Goal: Task Accomplishment & Management: Use online tool/utility

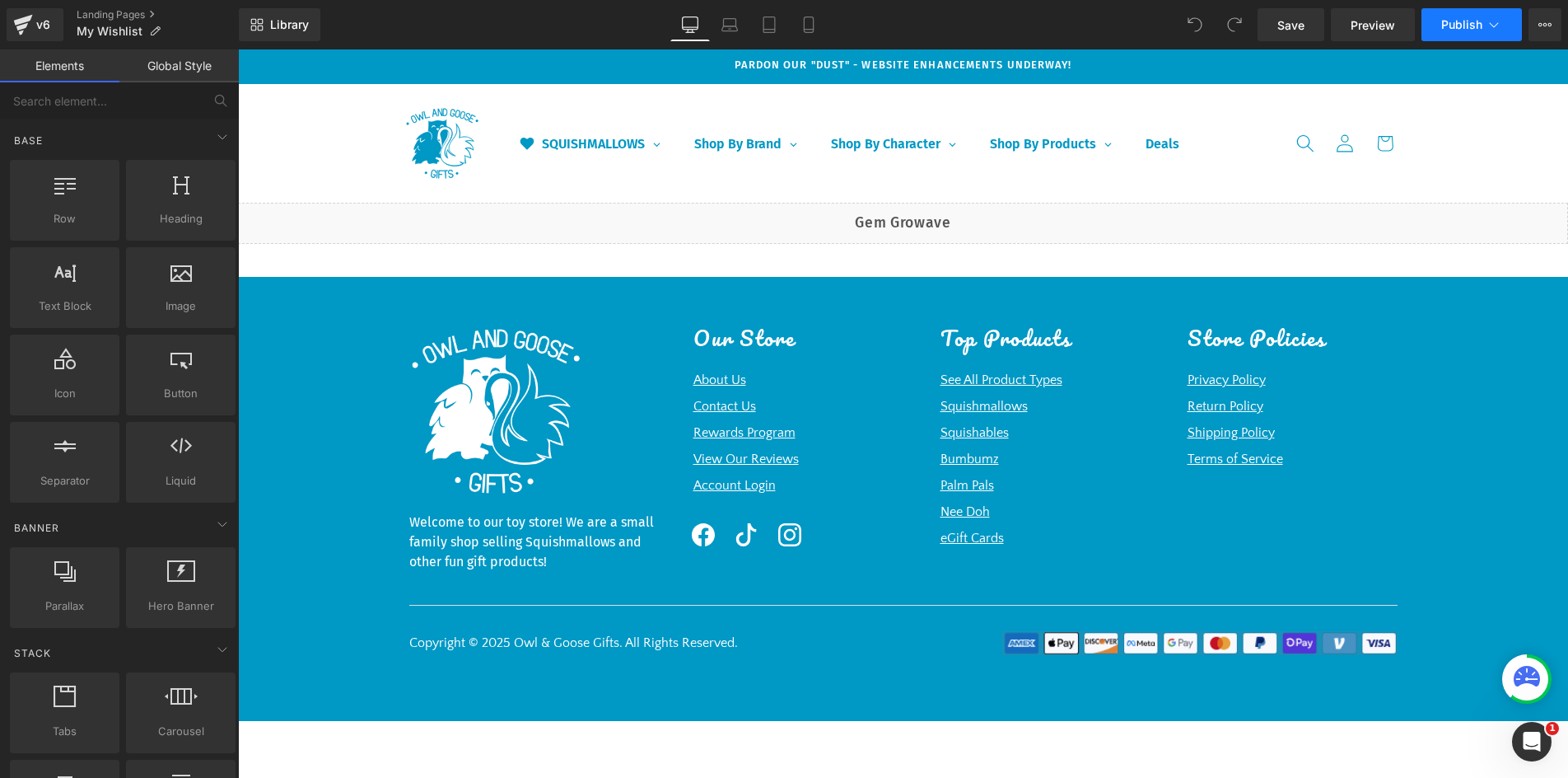
click at [1482, 25] on span "Publish" at bounding box center [1461, 25] width 41 height 13
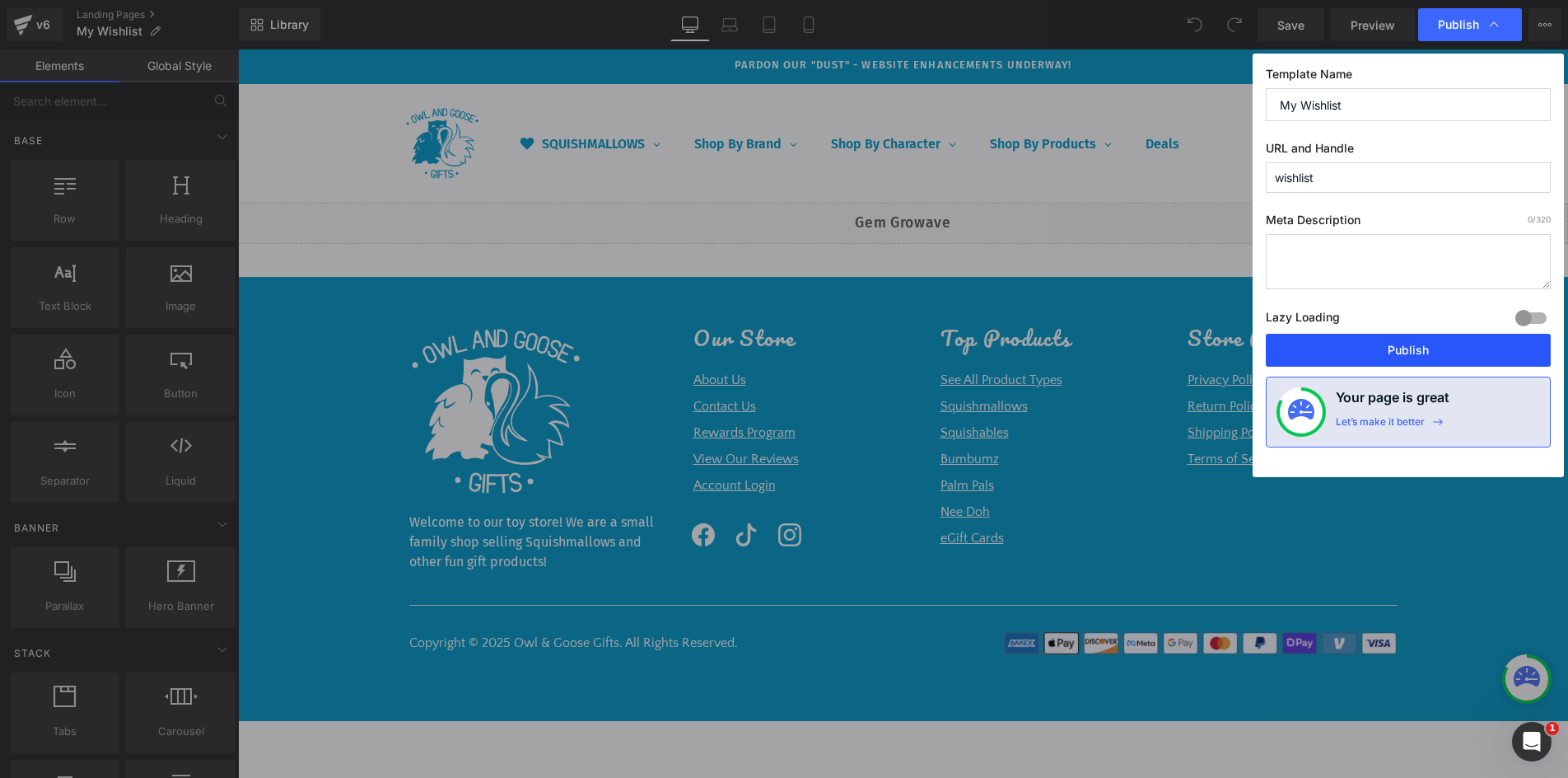
drag, startPoint x: 1394, startPoint y: 356, endPoint x: 757, endPoint y: 341, distance: 637.2
click at [1394, 356] on button "Publish" at bounding box center [1408, 350] width 285 height 33
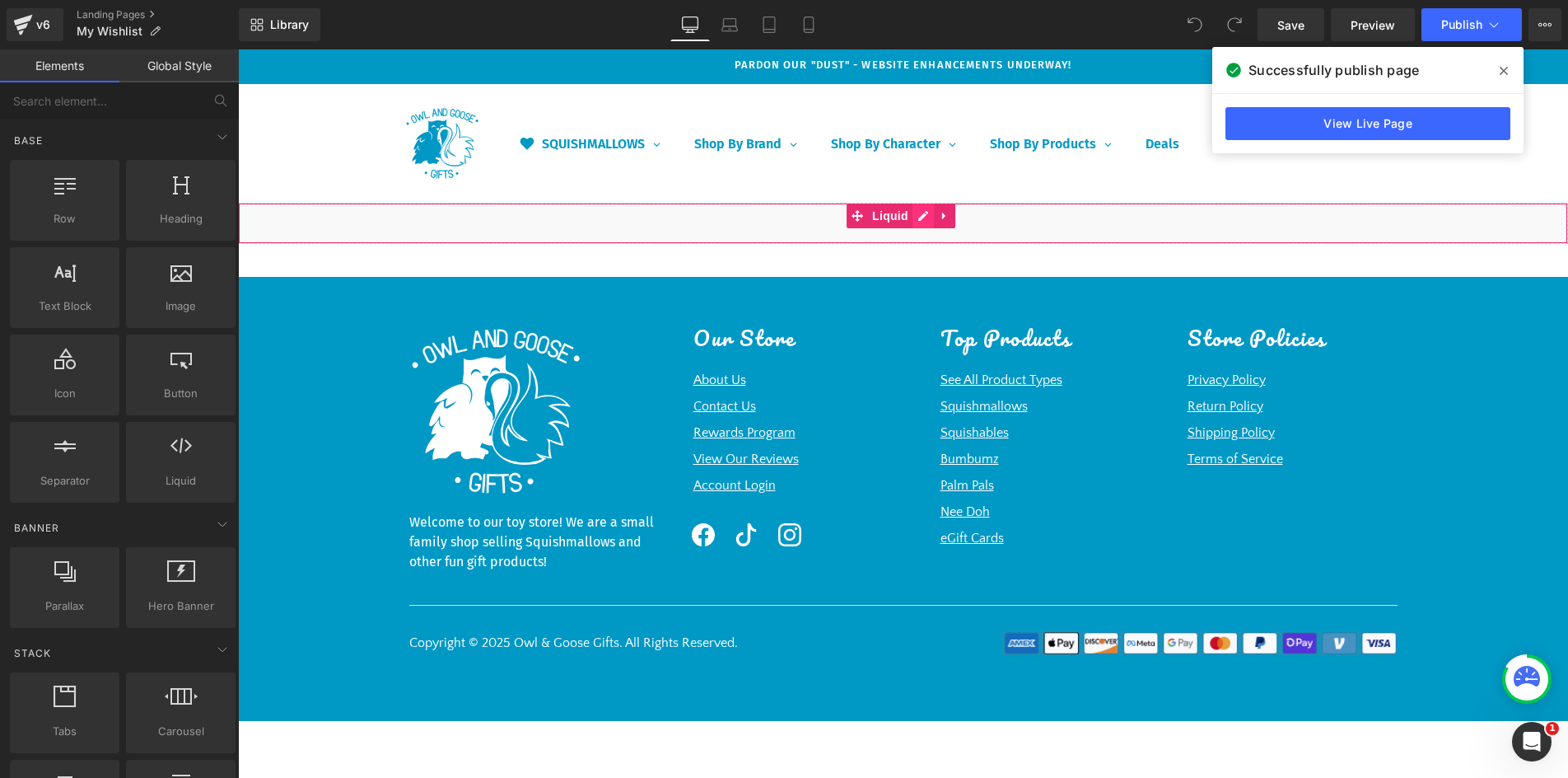
click at [917, 213] on div "Liquid" at bounding box center [903, 223] width 1330 height 41
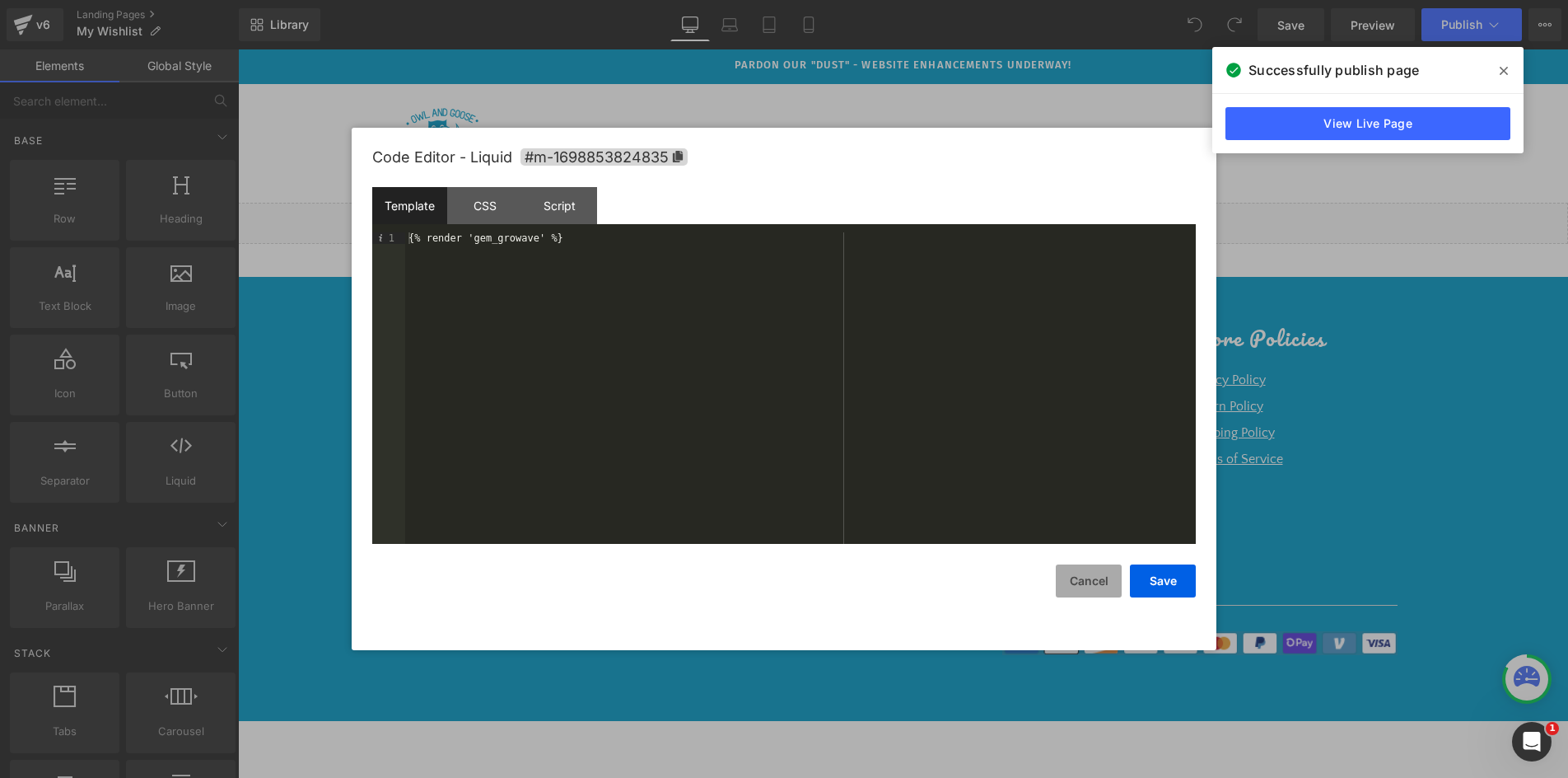
drag, startPoint x: 1084, startPoint y: 584, endPoint x: 809, endPoint y: 520, distance: 282.3
click at [1084, 584] on button "Cancel" at bounding box center [1089, 581] width 66 height 33
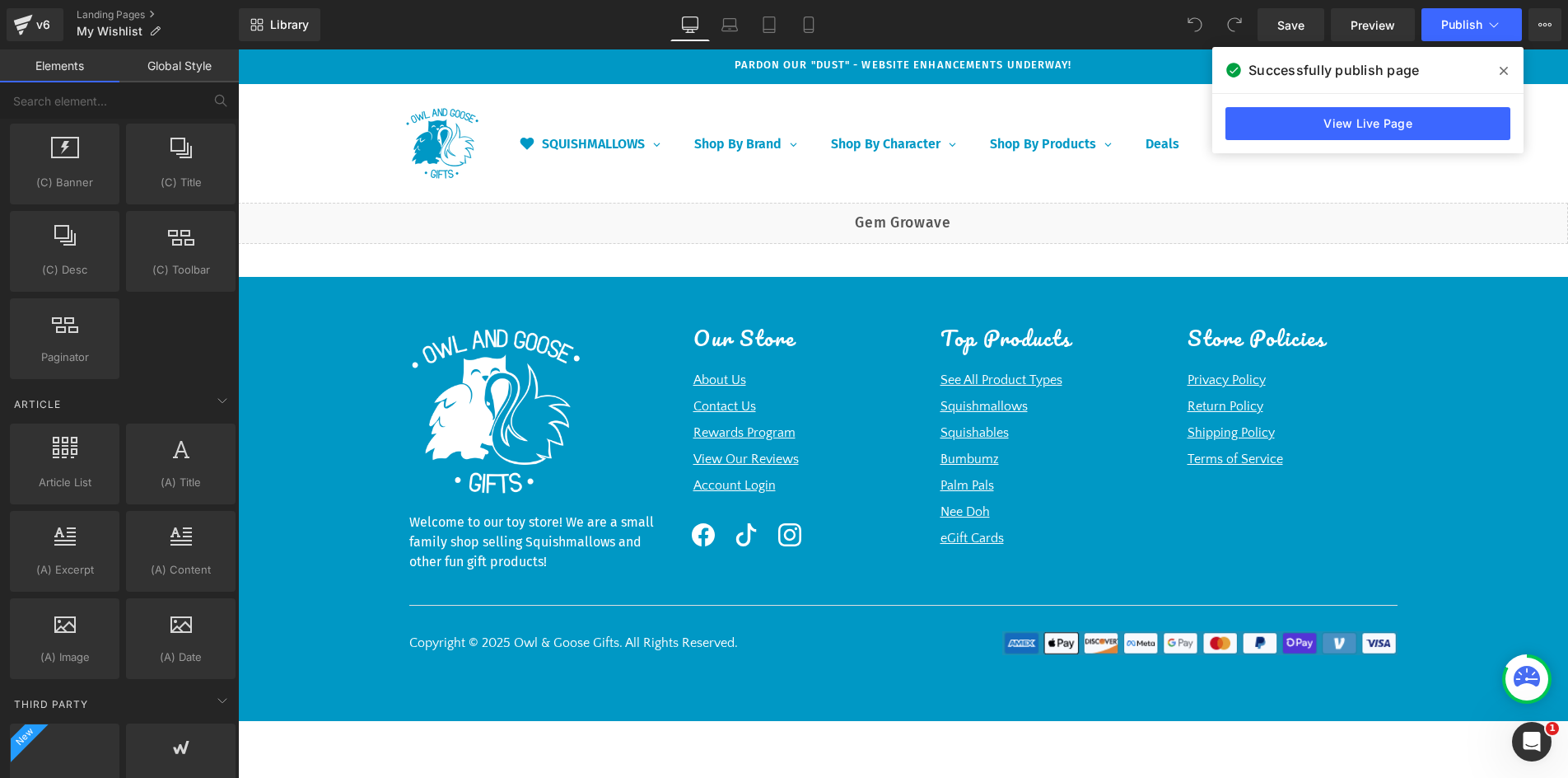
scroll to position [2975, 0]
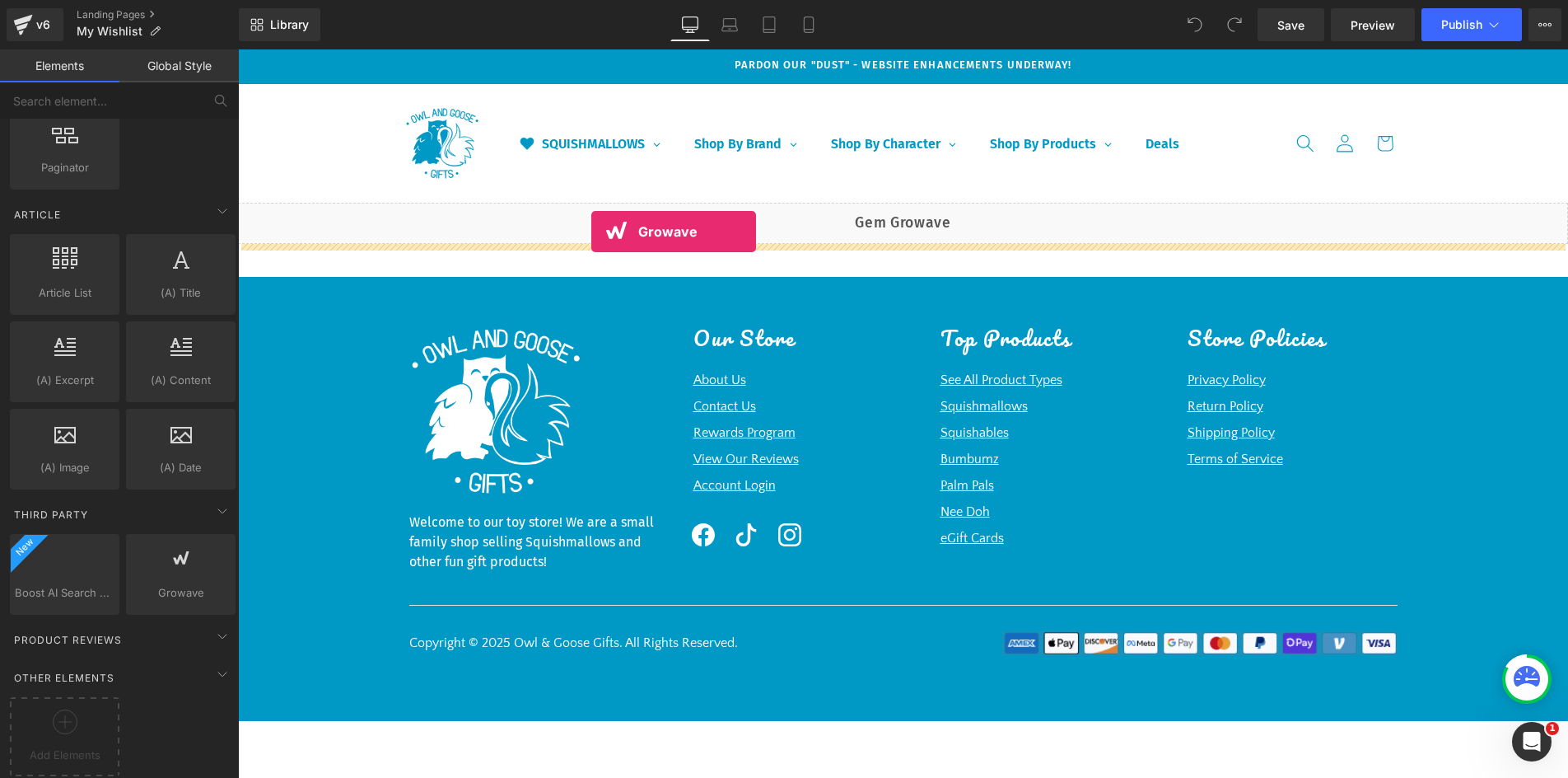
drag, startPoint x: 425, startPoint y: 602, endPoint x: 591, endPoint y: 231, distance: 406.4
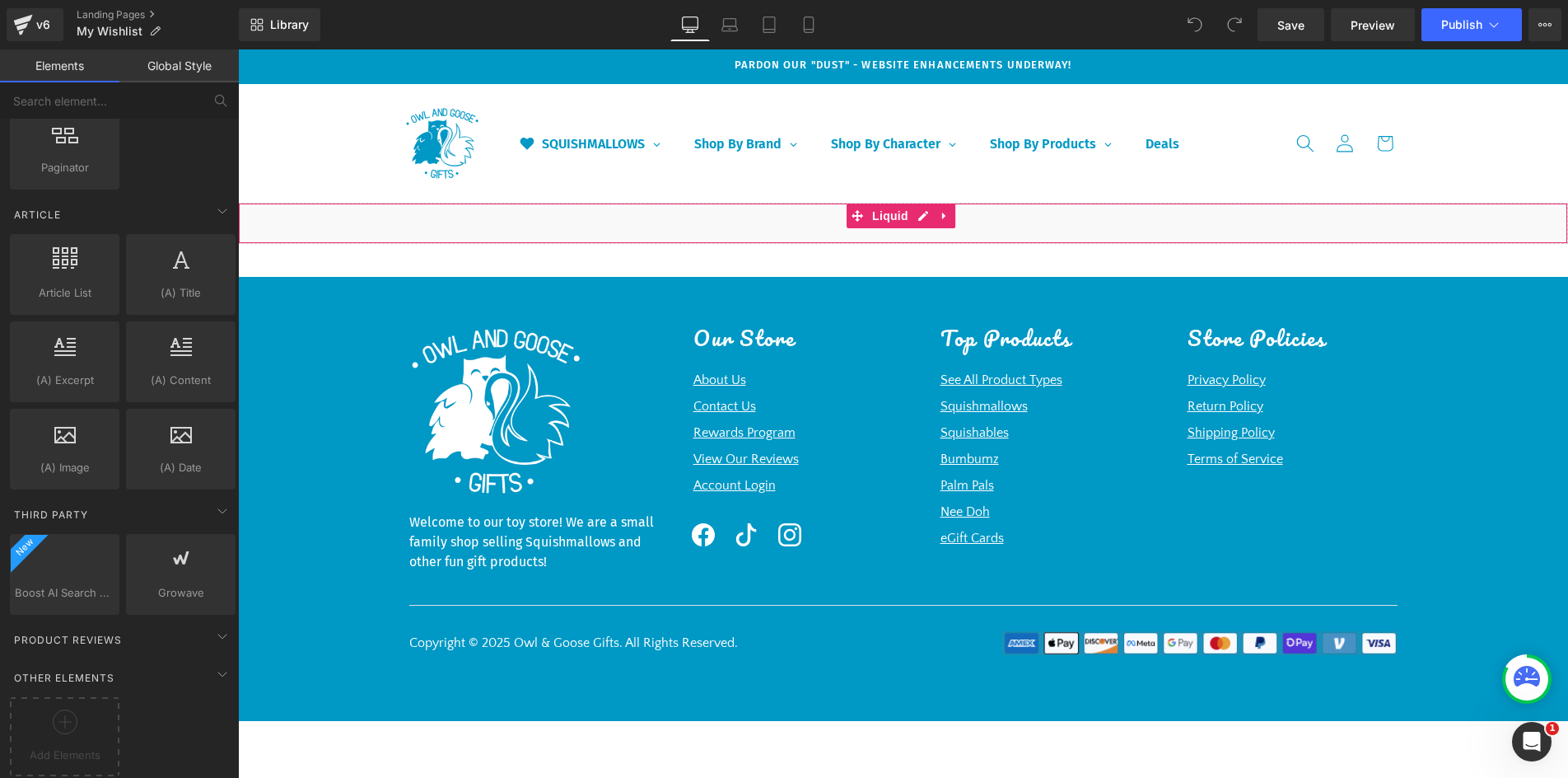
click at [879, 231] on div "Liquid" at bounding box center [903, 223] width 1330 height 41
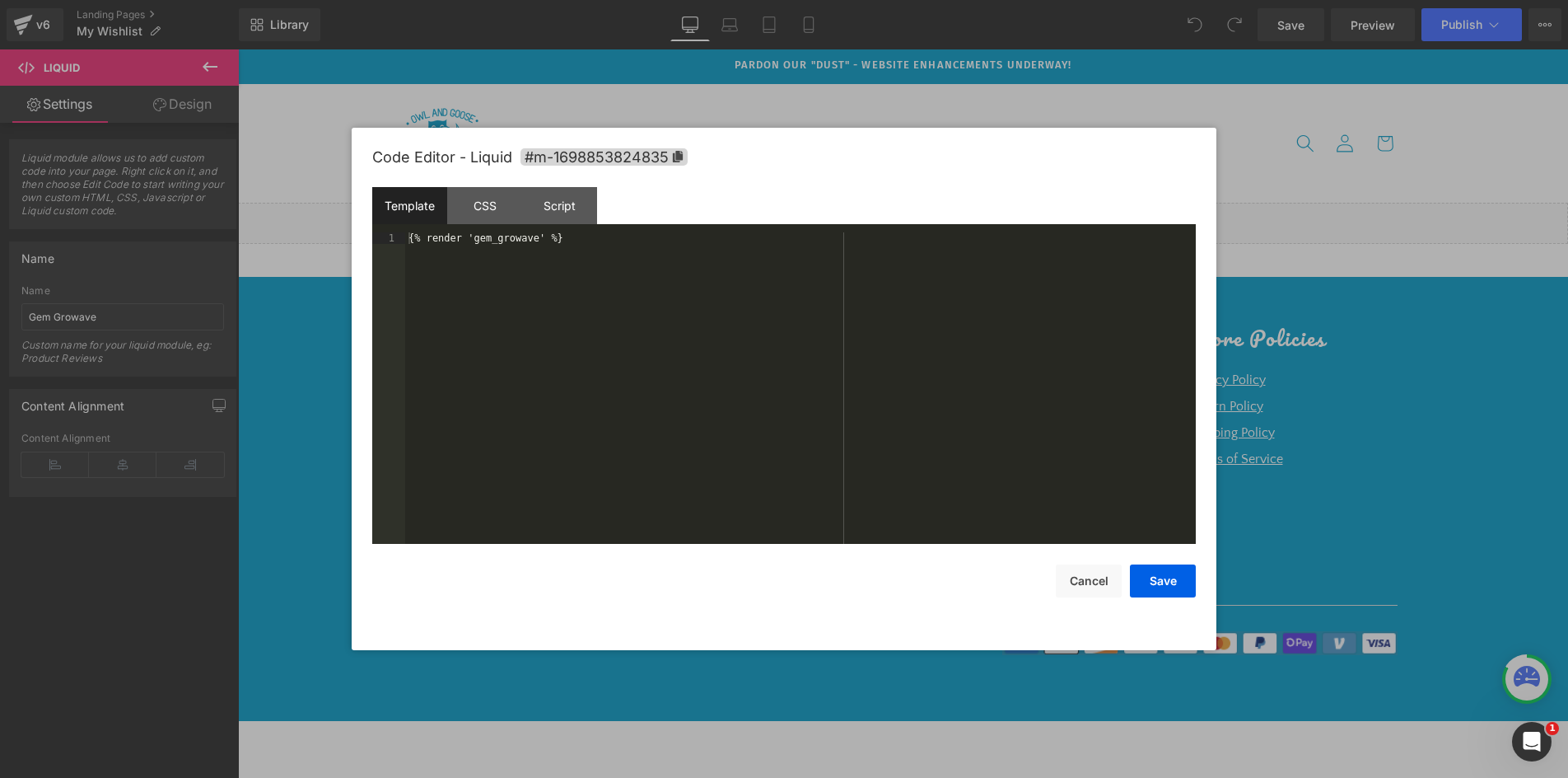
click at [917, 217] on div "Liquid" at bounding box center [903, 223] width 1330 height 41
drag, startPoint x: 562, startPoint y: 238, endPoint x: 319, endPoint y: 244, distance: 243.1
click at [319, 244] on body "Growave You are previewing how the will restyle your page. You can not edit Ele…" at bounding box center [784, 389] width 1568 height 778
click at [495, 198] on div "CSS" at bounding box center [484, 205] width 75 height 37
click at [0, 0] on div "Script" at bounding box center [0, 0] width 0 height 0
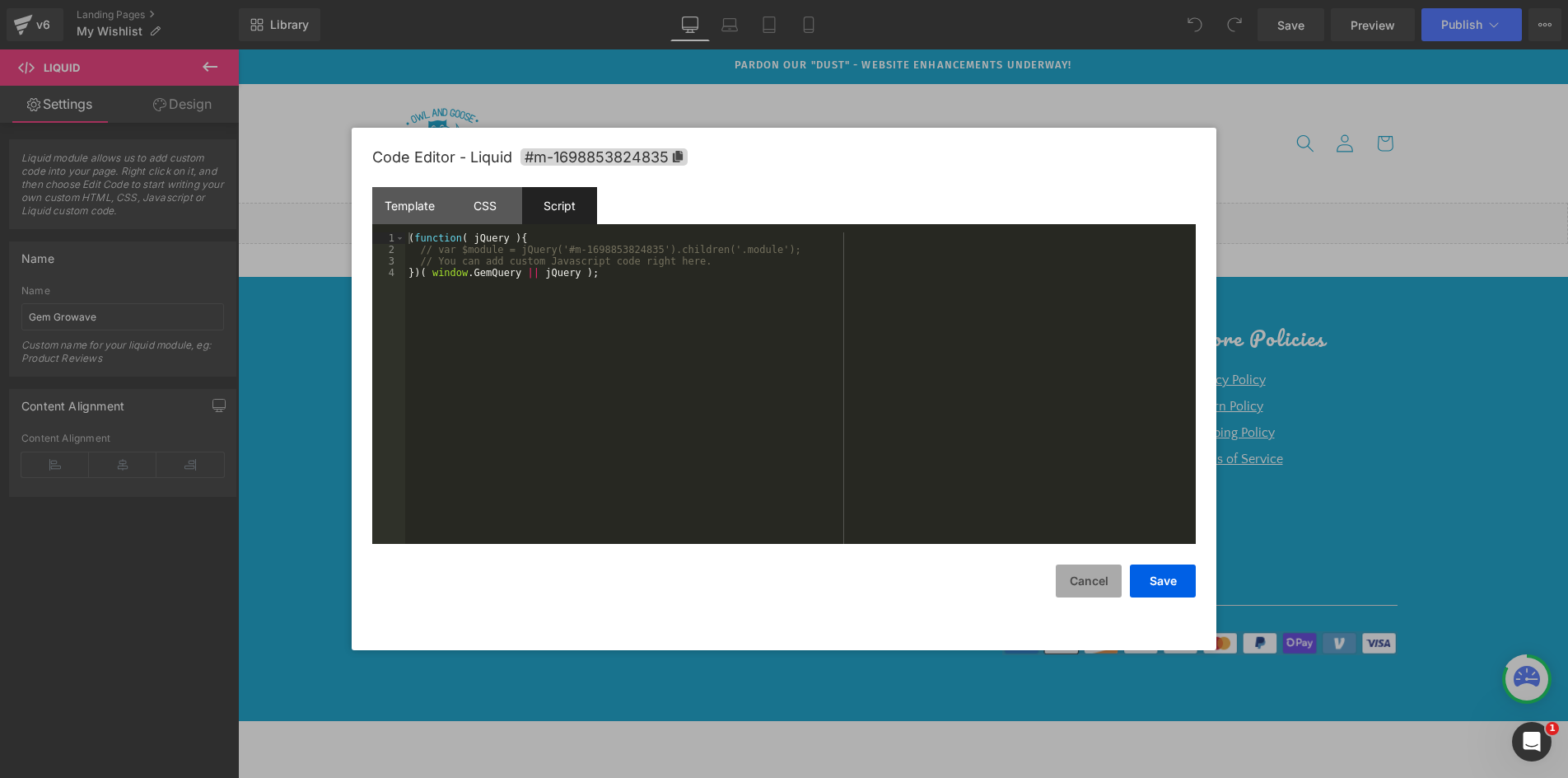
click at [0, 0] on button "Cancel" at bounding box center [0, 0] width 0 height 0
